Goal: Transaction & Acquisition: Subscribe to service/newsletter

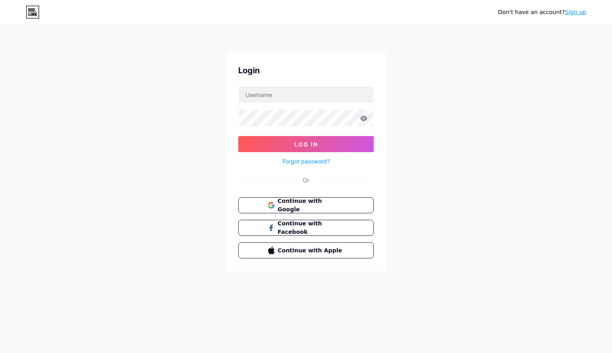
click at [587, 8] on div "Don't have an account? Sign up" at bounding box center [306, 12] width 612 height 13
click at [585, 10] on link "Sign up" at bounding box center [575, 12] width 21 height 6
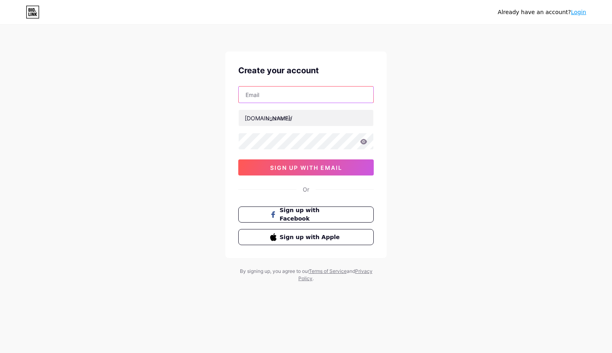
click at [334, 102] on input "text" at bounding box center [306, 95] width 135 height 16
paste input "[EMAIL_ADDRESS][DOMAIN_NAME]"
type input "[EMAIL_ADDRESS][DOMAIN_NAME]"
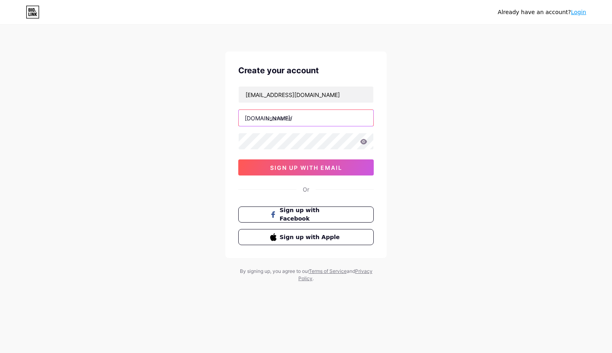
click at [329, 119] on input "text" at bounding box center [306, 118] width 135 height 16
type input "o"
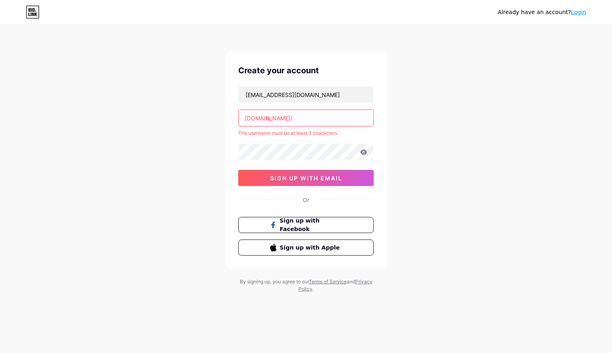
type input "o"
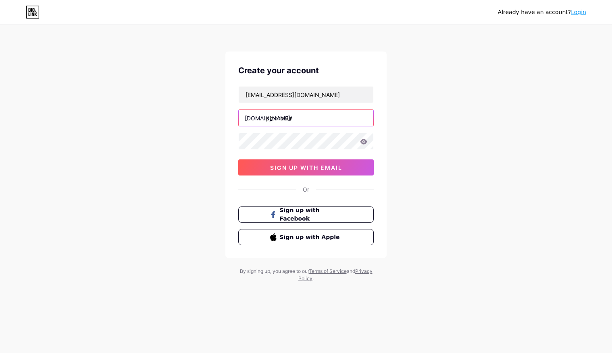
type input "pjzonasur"
click at [365, 141] on icon at bounding box center [363, 141] width 7 height 5
click at [403, 158] on div "Already have an account? Login Create your account [EMAIL_ADDRESS][DOMAIN_NAME]…" at bounding box center [306, 154] width 612 height 308
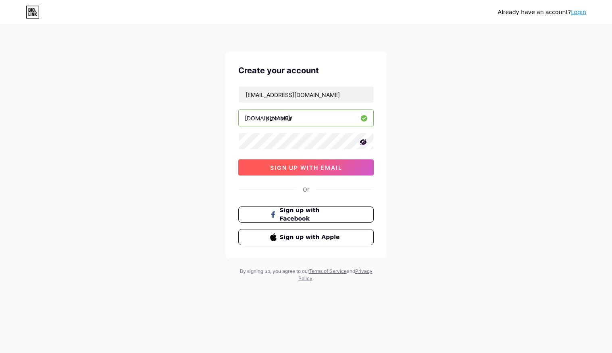
click at [337, 168] on span "sign up with email" at bounding box center [306, 167] width 72 height 7
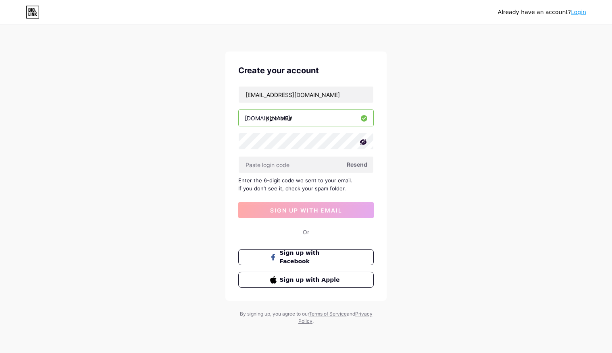
click at [432, 200] on div "Already have an account? Login Create your account [EMAIL_ADDRESS][DOMAIN_NAME]…" at bounding box center [306, 175] width 612 height 351
click at [299, 170] on input "text" at bounding box center [306, 165] width 135 height 16
paste input "730154"
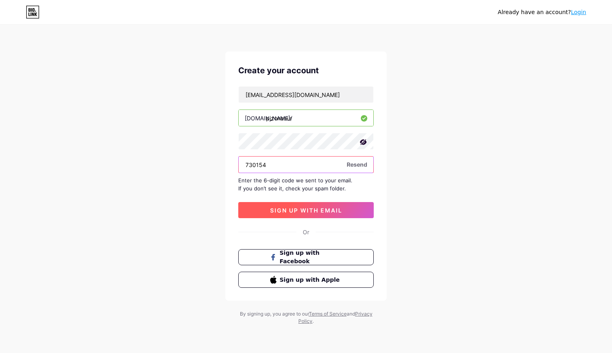
type input "730154"
click at [327, 212] on span "sign up with email" at bounding box center [306, 210] width 72 height 7
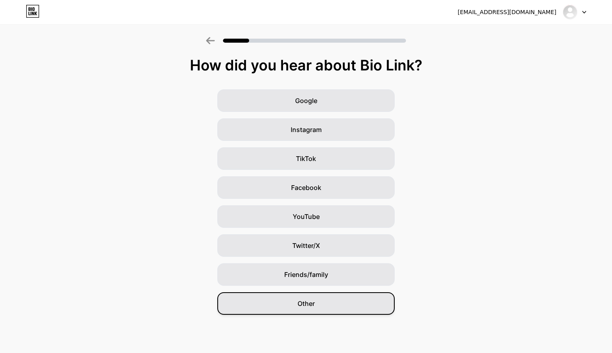
click at [377, 307] on div "Other" at bounding box center [305, 304] width 177 height 23
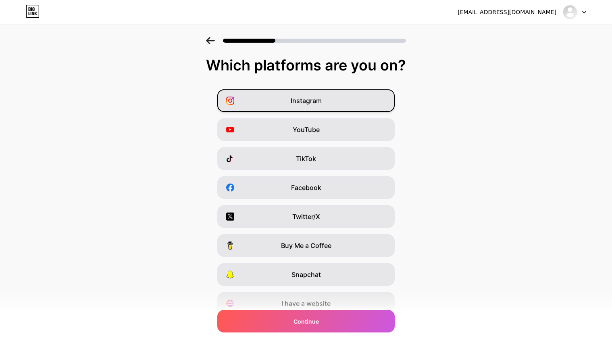
click at [303, 106] on div "Instagram" at bounding box center [305, 100] width 177 height 23
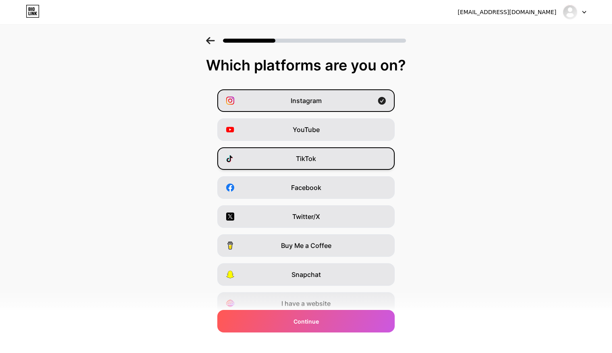
click at [318, 158] on div "TikTok" at bounding box center [305, 158] width 177 height 23
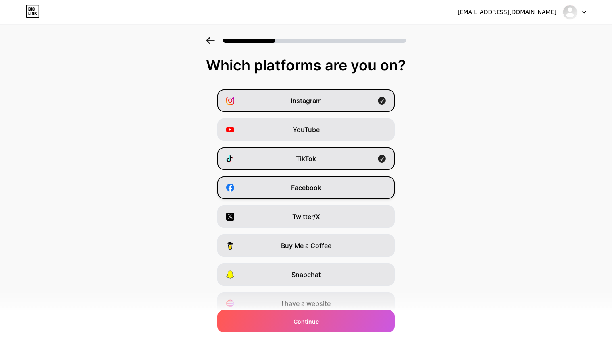
click at [318, 188] on span "Facebook" at bounding box center [306, 188] width 30 height 10
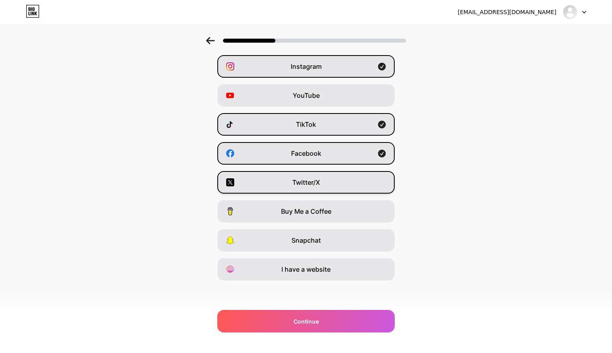
click at [325, 184] on div "Twitter/X" at bounding box center [305, 182] width 177 height 23
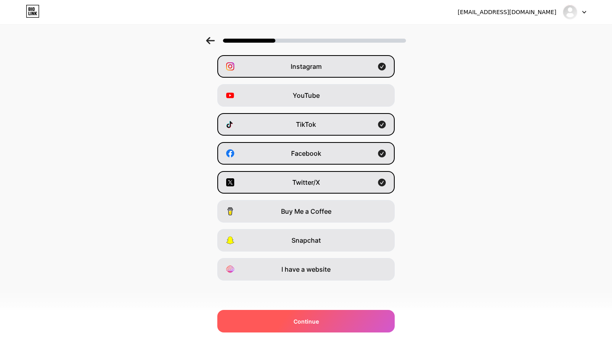
click at [340, 318] on div "Continue" at bounding box center [305, 321] width 177 height 23
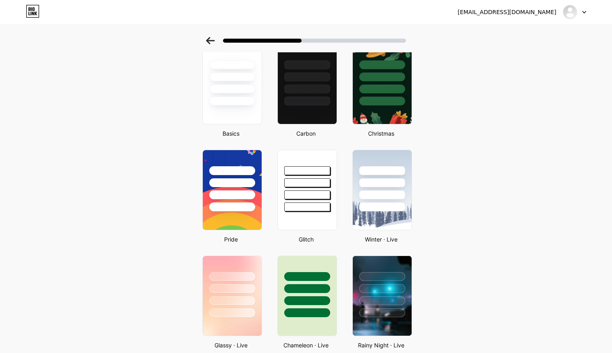
scroll to position [0, 0]
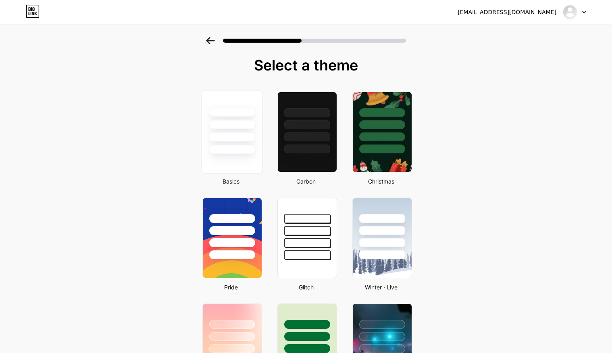
click at [235, 149] on div at bounding box center [231, 149] width 47 height 9
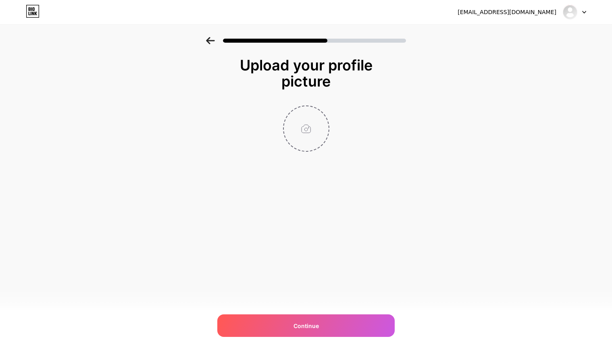
click at [309, 135] on input "file" at bounding box center [306, 128] width 45 height 45
type input "C:\fakepath\Perfil.jpg"
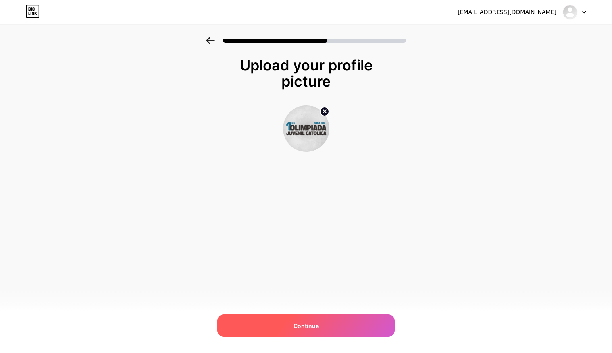
click at [323, 325] on div "Continue" at bounding box center [305, 326] width 177 height 23
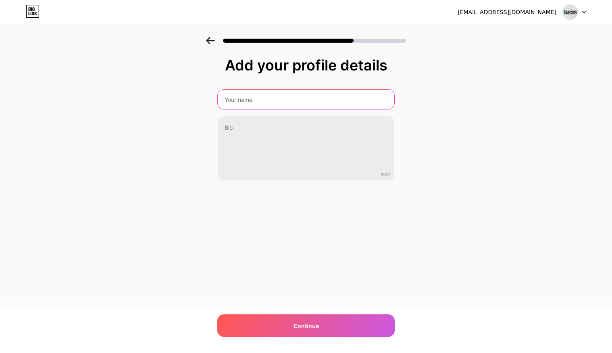
click at [316, 102] on input "text" at bounding box center [306, 99] width 176 height 19
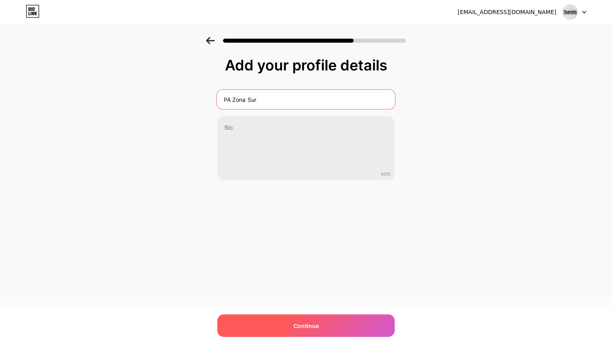
type input "PA Zona Sur"
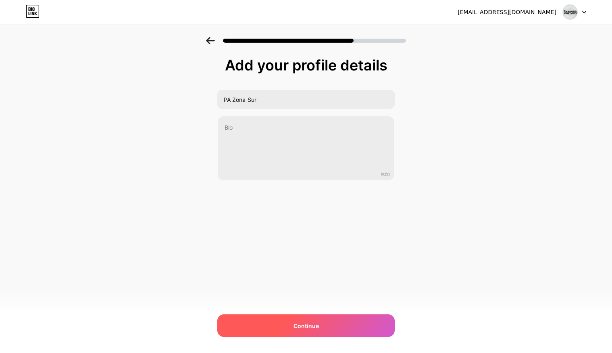
click at [321, 320] on div "Continue" at bounding box center [305, 326] width 177 height 23
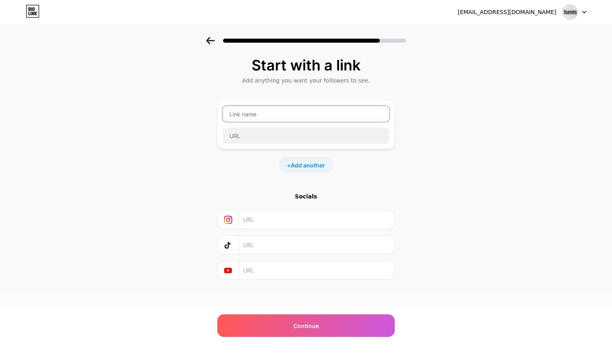
click at [281, 116] on input "text" at bounding box center [305, 114] width 167 height 16
type input "Olimpiada Juvenil [DEMOGRAPHIC_DATA] Zona Sur 2025"
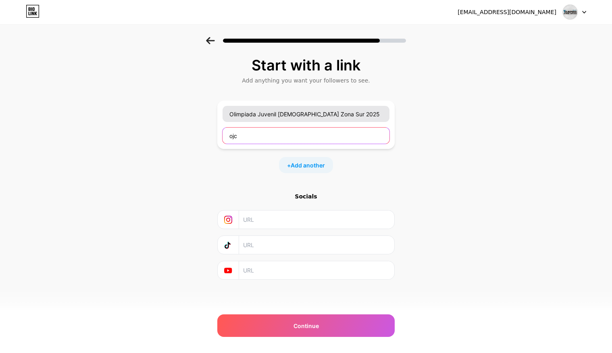
type input "ojc"
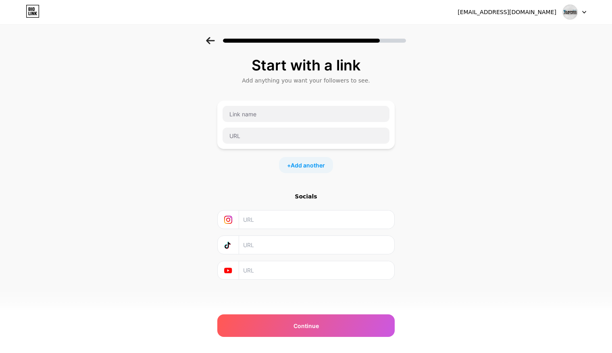
paste input "[URL][DOMAIN_NAME]"
type input "[URL][DOMAIN_NAME]"
click at [284, 246] on input "text" at bounding box center [316, 245] width 146 height 18
paste input "[URL][DOMAIN_NAME]"
type input "[URL][DOMAIN_NAME]"
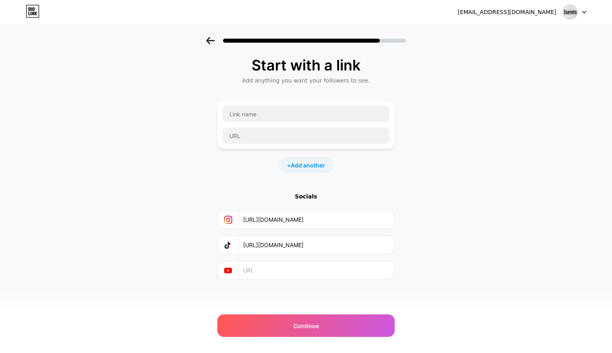
click at [286, 272] on input "text" at bounding box center [316, 271] width 146 height 18
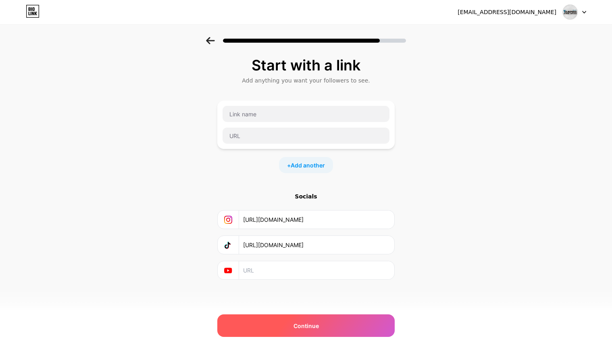
click at [325, 329] on div "Continue" at bounding box center [305, 326] width 177 height 23
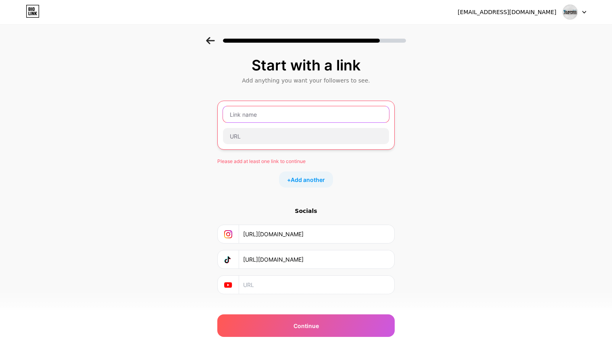
click at [313, 114] on input "text" at bounding box center [306, 114] width 166 height 16
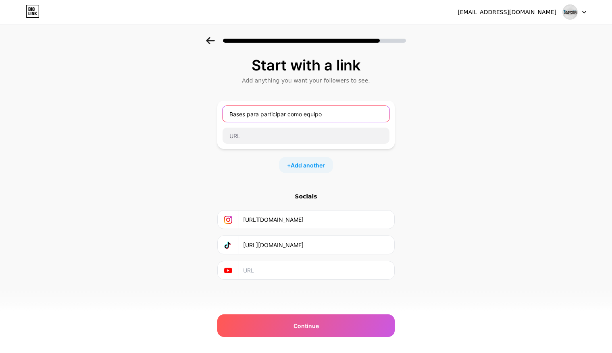
type input "Bases para participar como equipo"
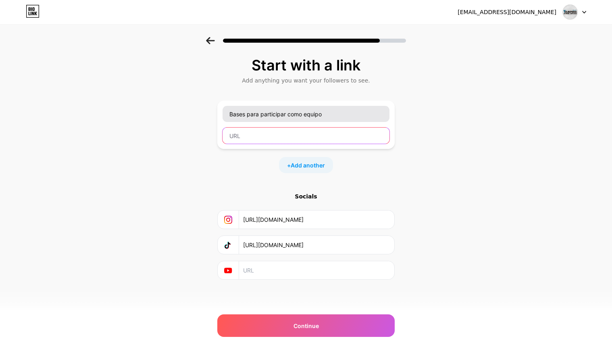
paste input "[URL][DOMAIN_NAME]"
type input "[URL][DOMAIN_NAME]"
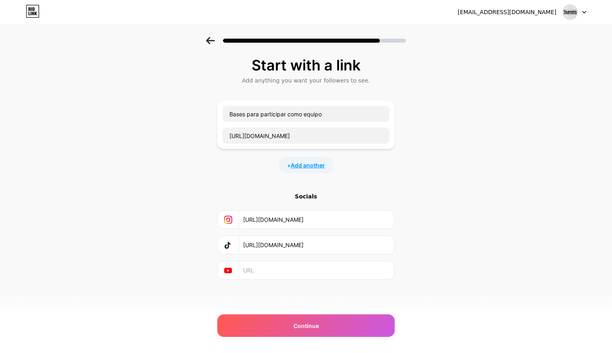
click at [307, 163] on span "Add another" at bounding box center [308, 165] width 34 height 8
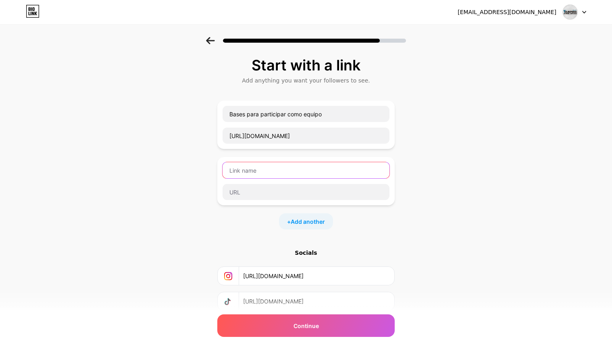
click at [265, 170] on input "text" at bounding box center [305, 170] width 167 height 16
type input "Reglamentos de las disciplinas"
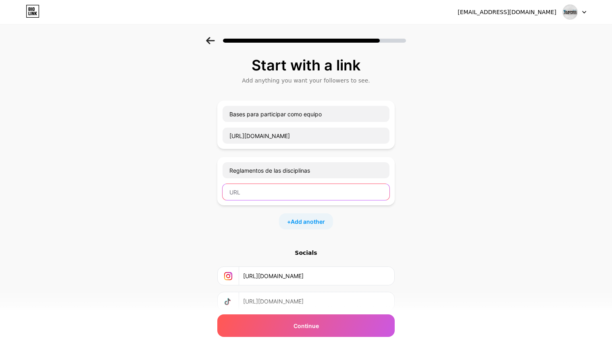
click at [272, 195] on input "text" at bounding box center [305, 192] width 167 height 16
paste input "[URL][DOMAIN_NAME]"
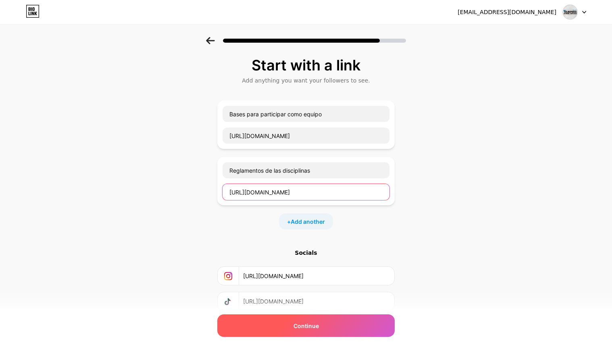
type input "[URL][DOMAIN_NAME]"
click at [311, 332] on div "Continue" at bounding box center [305, 326] width 177 height 23
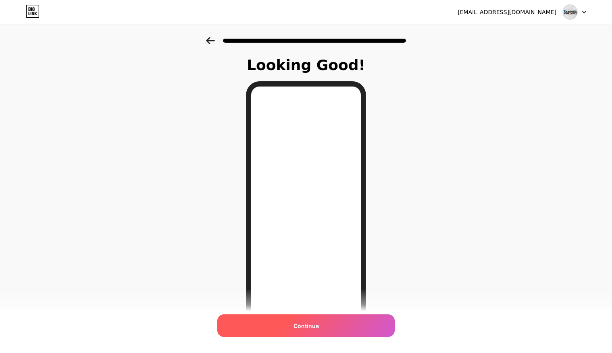
click at [340, 329] on div "Continue" at bounding box center [305, 326] width 177 height 23
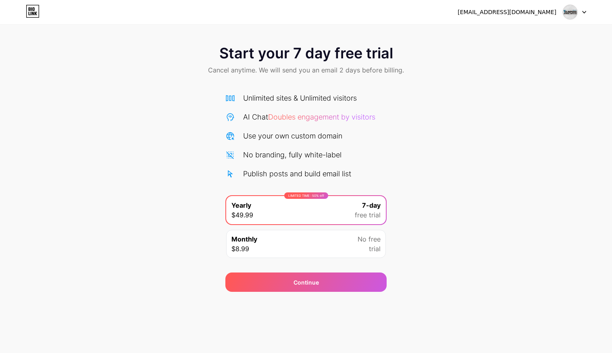
click at [367, 70] on span "Cancel anytime. We will send you an email 2 days before billing." at bounding box center [306, 70] width 196 height 10
click at [326, 112] on div "AI Chat Doubles engagement by visitors" at bounding box center [309, 117] width 132 height 11
click at [324, 124] on div "Unlimited sites & Unlimited visitors AI Chat Doubles engagement by visitors Use…" at bounding box center [305, 136] width 161 height 87
click at [323, 160] on div "Unlimited sites & Unlimited visitors AI Chat Doubles engagement by visitors Use…" at bounding box center [305, 136] width 161 height 87
click at [547, 15] on div "[EMAIL_ADDRESS][DOMAIN_NAME]" at bounding box center [506, 12] width 99 height 8
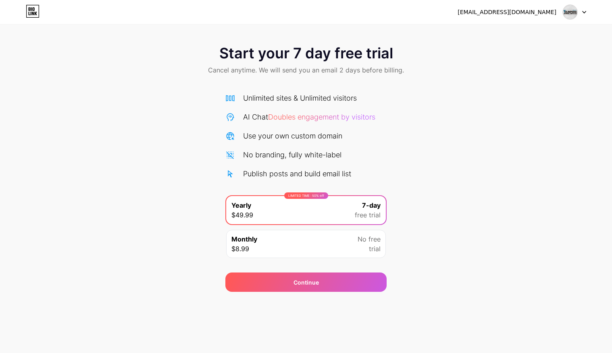
click at [584, 13] on icon at bounding box center [583, 12] width 3 height 2
click at [225, 95] on icon at bounding box center [230, 98] width 10 height 10
click at [31, 10] on icon at bounding box center [33, 11] width 14 height 13
click at [289, 249] on div "Monthly $8.99 No free trial" at bounding box center [306, 244] width 160 height 28
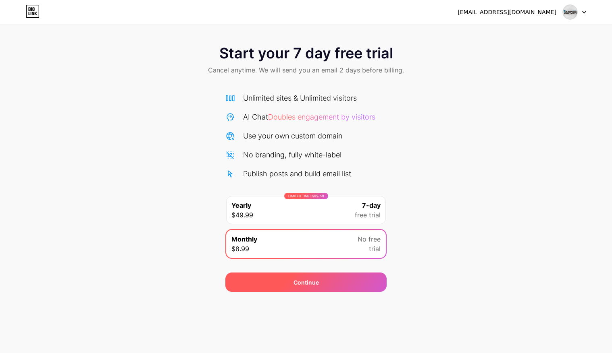
click at [289, 282] on div "Continue" at bounding box center [305, 282] width 161 height 19
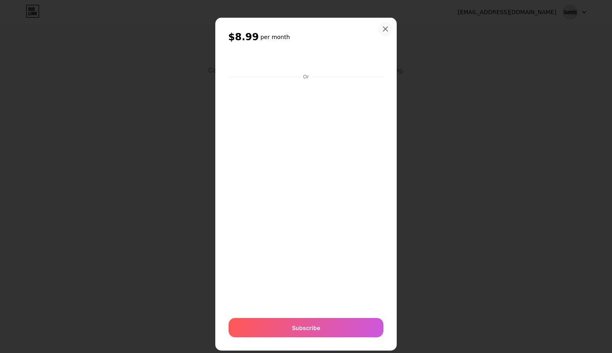
click at [383, 27] on icon at bounding box center [385, 29] width 4 height 4
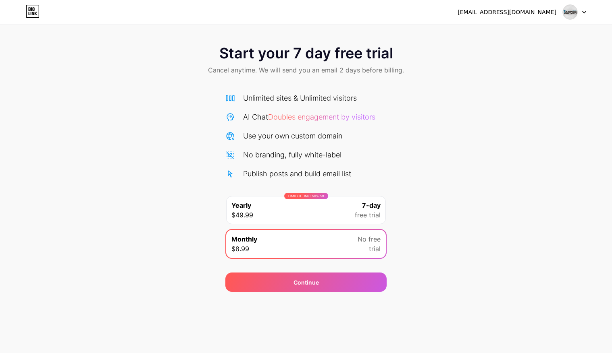
click at [345, 210] on div "LIMITED TIME : 50% off Yearly $49.99 7-day free trial" at bounding box center [306, 210] width 160 height 28
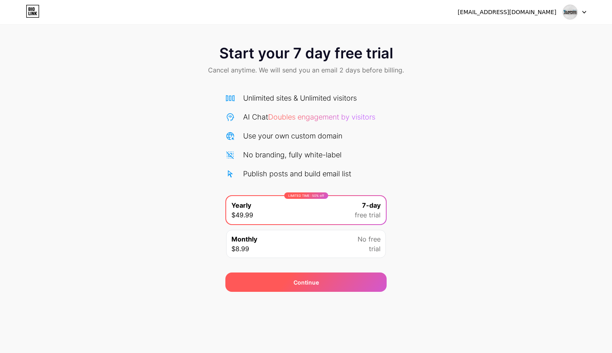
click at [351, 281] on div "Continue" at bounding box center [305, 282] width 161 height 19
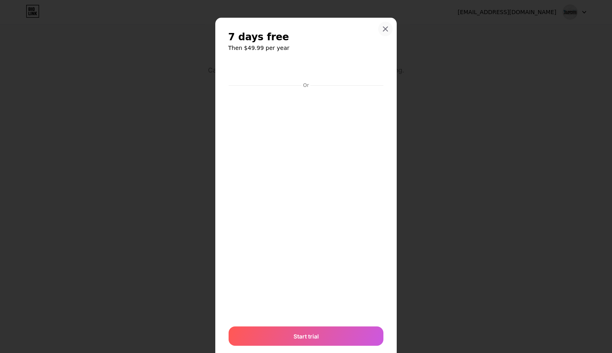
click at [390, 27] on div at bounding box center [385, 29] width 15 height 15
